Goal: Task Accomplishment & Management: Manage account settings

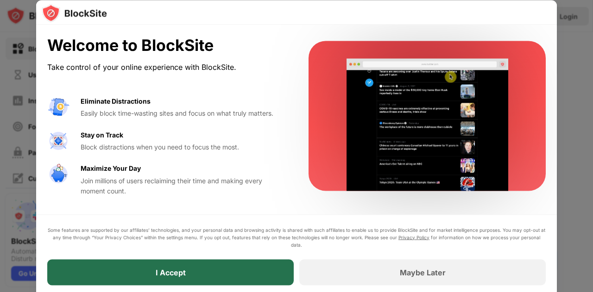
click at [232, 268] on div "I Accept" at bounding box center [170, 272] width 246 height 26
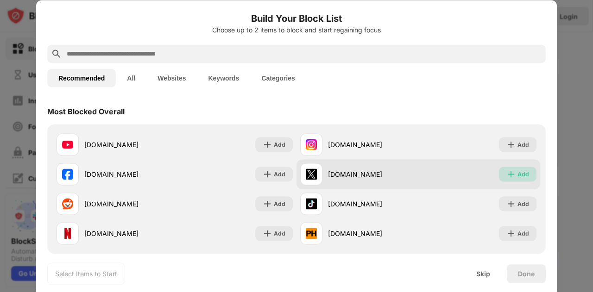
click at [517, 177] on div "Add" at bounding box center [523, 173] width 12 height 9
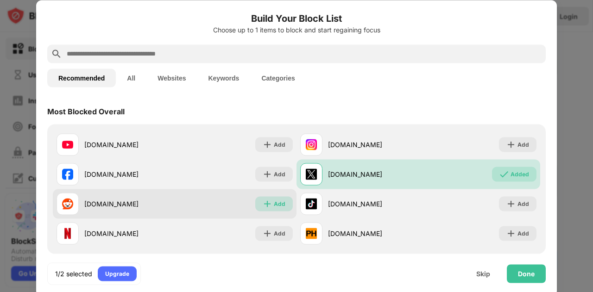
click at [279, 206] on div "Add" at bounding box center [280, 203] width 12 height 9
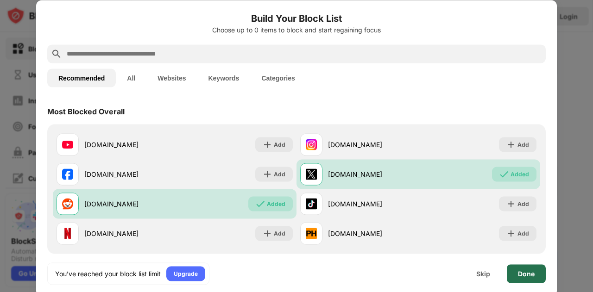
click at [521, 275] on div "Done" at bounding box center [526, 273] width 17 height 7
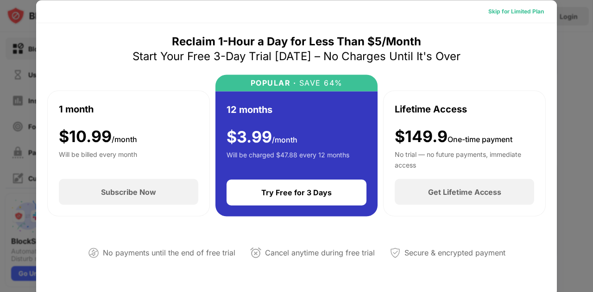
click at [520, 15] on div "Skip for Limited Plan" at bounding box center [516, 10] width 56 height 9
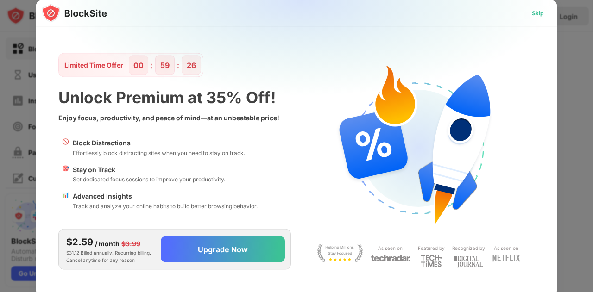
click at [539, 12] on div "Skip" at bounding box center [537, 12] width 12 height 9
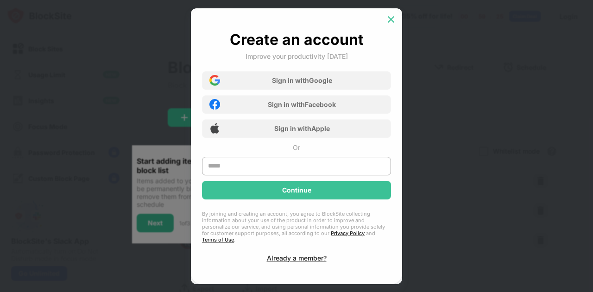
click at [395, 23] on div at bounding box center [390, 19] width 15 height 15
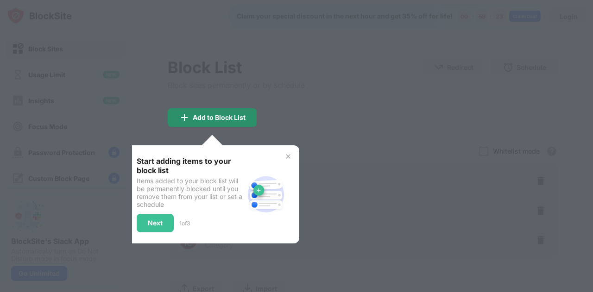
click at [241, 114] on div "Add to Block List" at bounding box center [219, 117] width 53 height 7
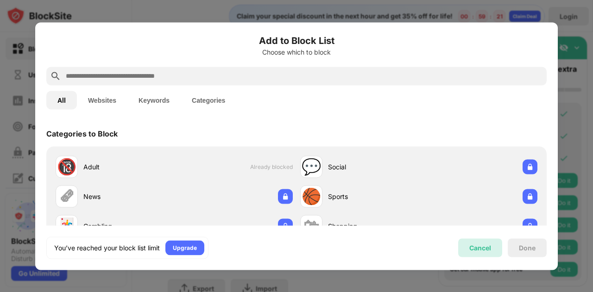
click at [475, 247] on div "Cancel" at bounding box center [480, 248] width 22 height 8
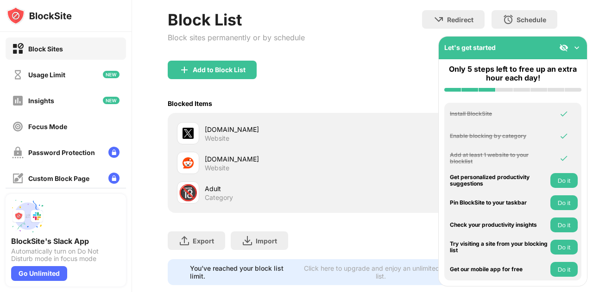
scroll to position [73, 0]
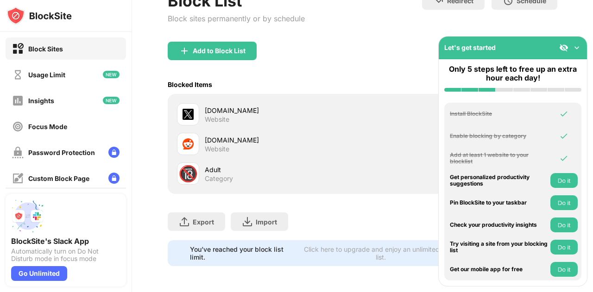
click at [578, 48] on img at bounding box center [576, 47] width 9 height 9
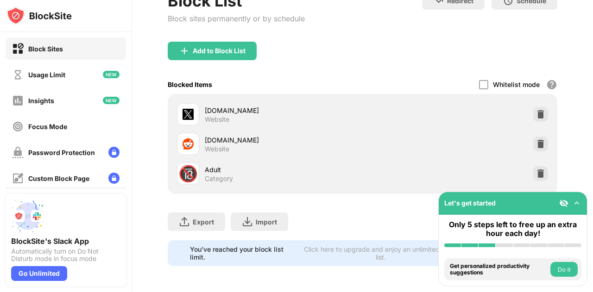
drag, startPoint x: 531, startPoint y: 165, endPoint x: 505, endPoint y: 139, distance: 36.7
click at [505, 139] on div "x.com Website reddit.com Website 🔞 Adult Category" at bounding box center [362, 144] width 378 height 89
click at [541, 133] on div "reddit.com Website" at bounding box center [362, 144] width 378 height 30
click at [536, 139] on img at bounding box center [540, 143] width 9 height 9
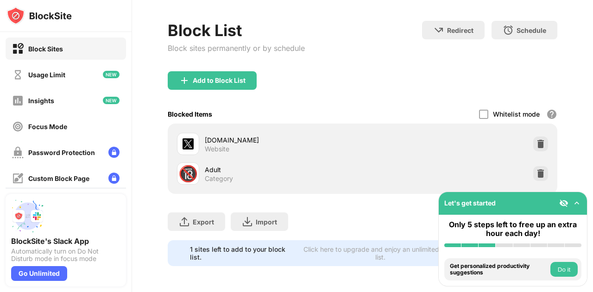
scroll to position [44, 0]
click at [229, 77] on div "Add to Block List" at bounding box center [219, 80] width 53 height 7
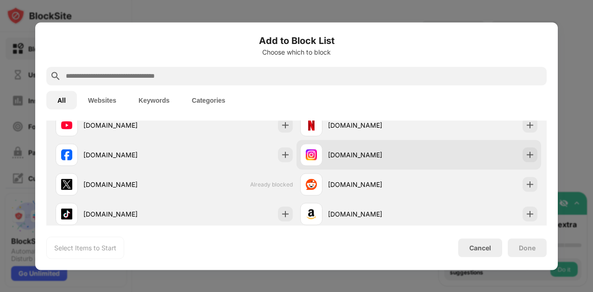
scroll to position [195, 0]
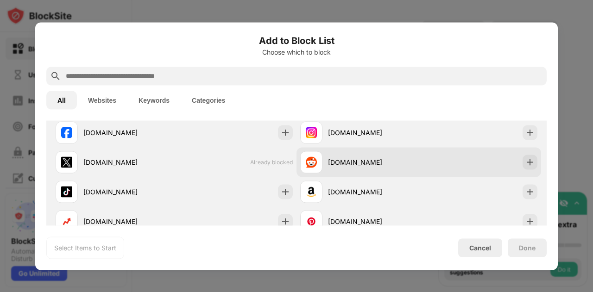
click at [429, 164] on div "reddit.com" at bounding box center [418, 162] width 244 height 30
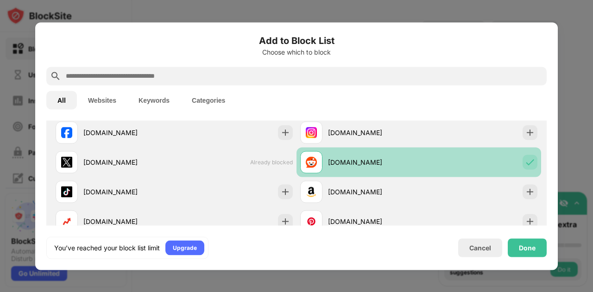
scroll to position [303, 0]
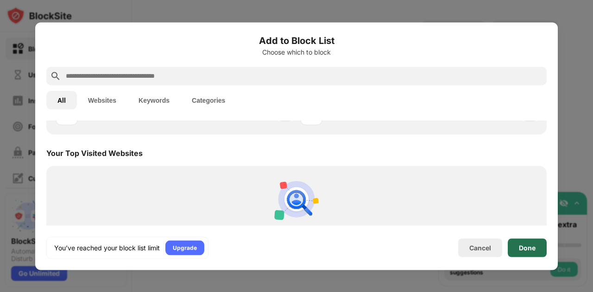
click at [528, 244] on div "Done" at bounding box center [526, 247] width 17 height 7
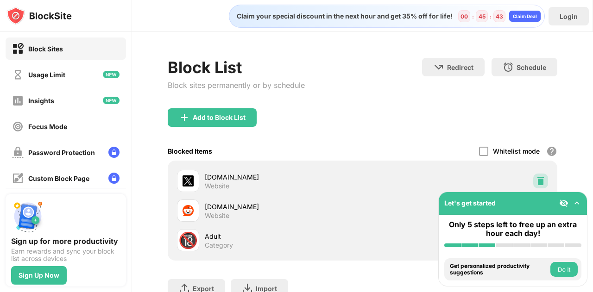
click at [536, 180] on img at bounding box center [540, 180] width 9 height 9
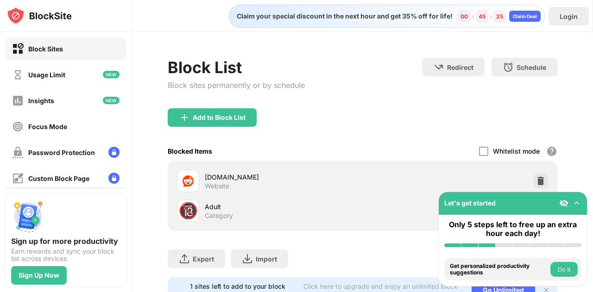
scroll to position [44, 0]
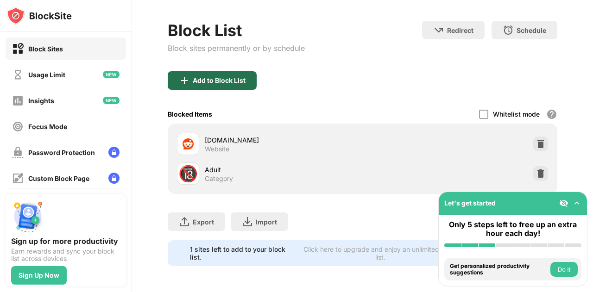
click at [223, 77] on div "Add to Block List" at bounding box center [219, 80] width 53 height 7
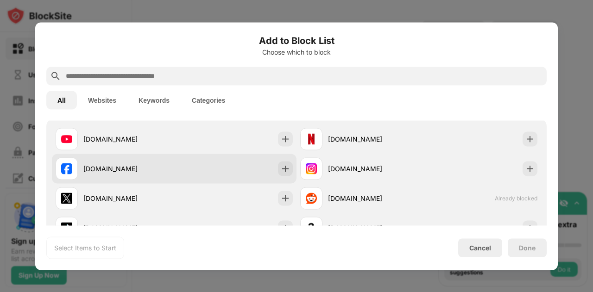
scroll to position [154, 0]
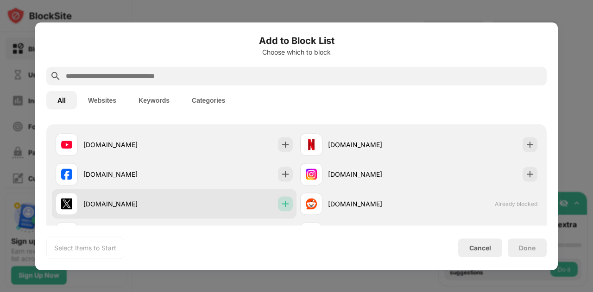
click at [287, 200] on div at bounding box center [285, 203] width 15 height 15
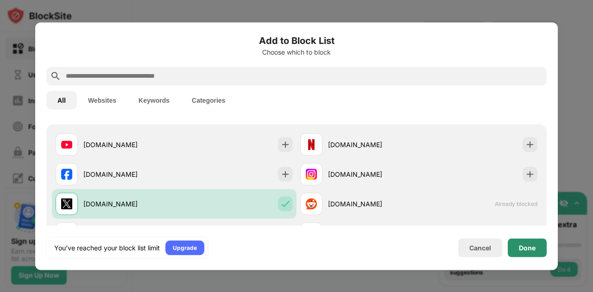
click at [519, 253] on div "Done" at bounding box center [526, 247] width 39 height 19
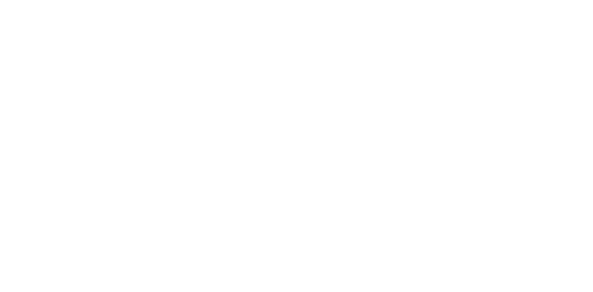
click at [393, 4] on html at bounding box center [296, 2] width 593 height 4
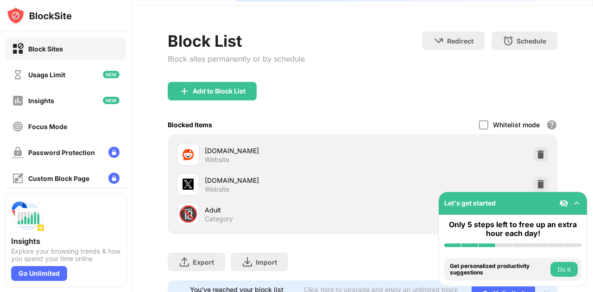
scroll to position [27, 0]
click at [536, 180] on img at bounding box center [540, 183] width 9 height 9
